Goal: Unclear: Browse casually

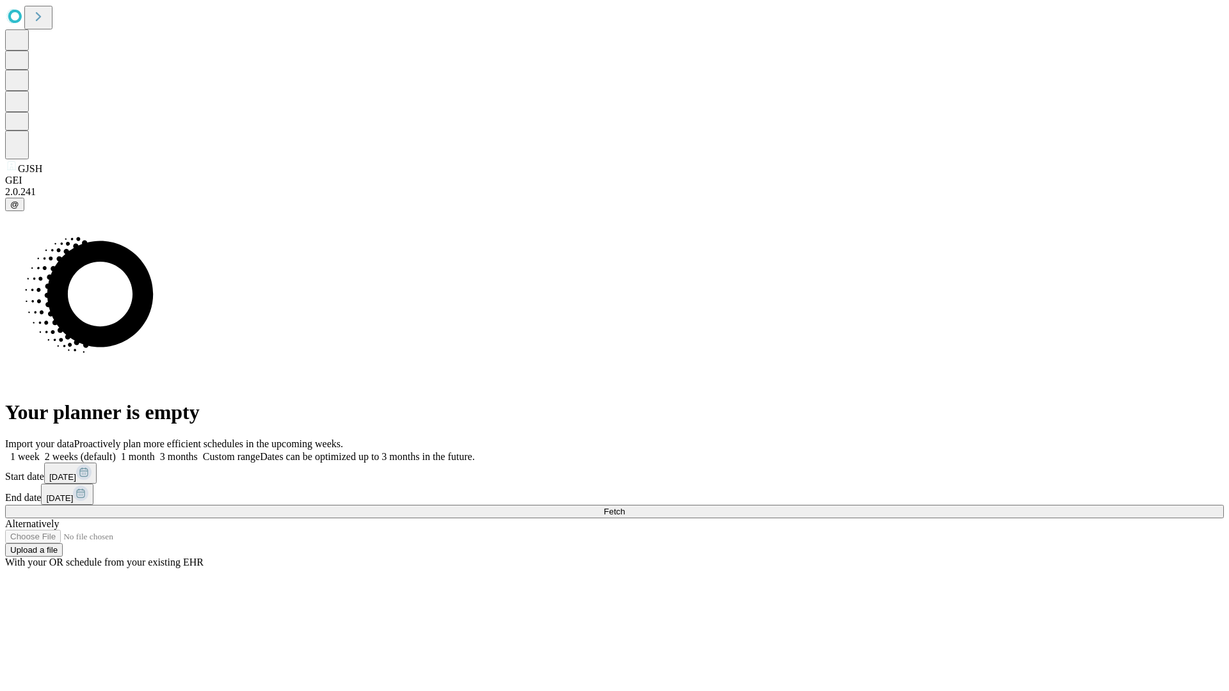
click at [625, 507] on span "Fetch" at bounding box center [614, 512] width 21 height 10
